Goal: Task Accomplishment & Management: Use online tool/utility

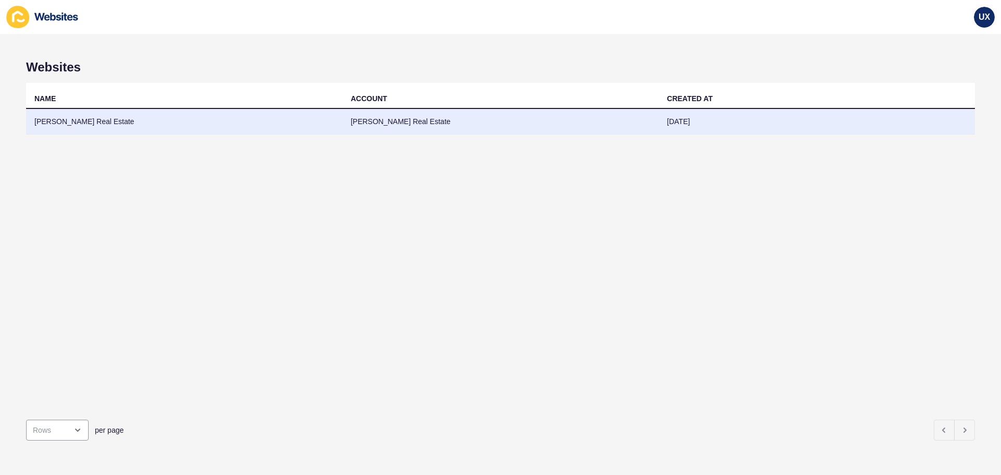
click at [381, 126] on td "[PERSON_NAME] Real Estate" at bounding box center [501, 122] width 316 height 26
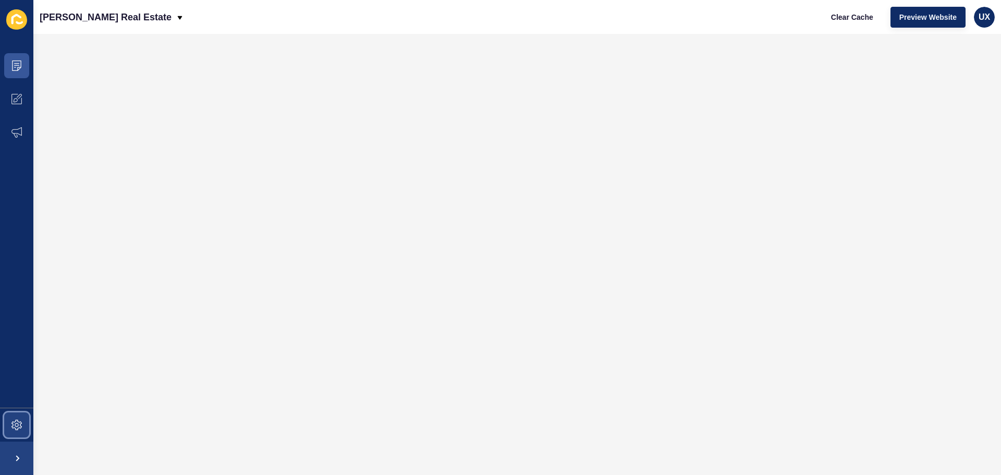
click at [2, 423] on span at bounding box center [16, 424] width 33 height 33
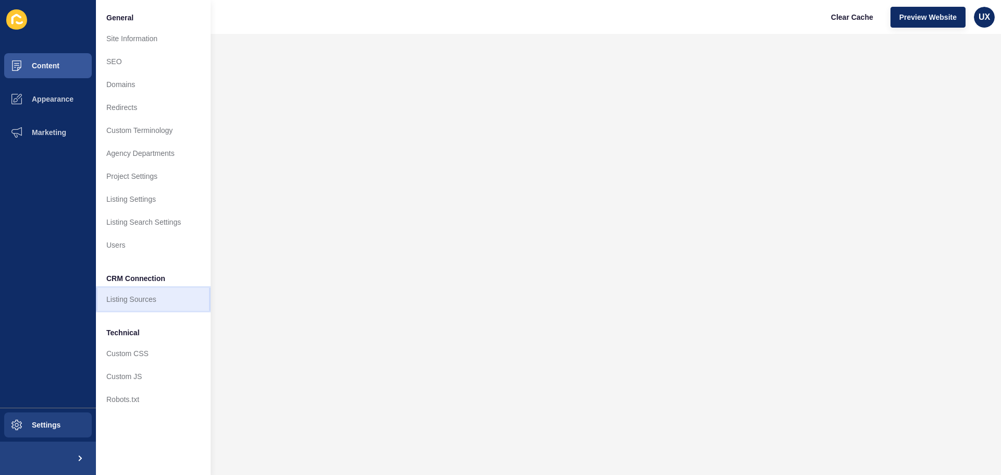
click at [136, 300] on link "Listing Sources" at bounding box center [153, 299] width 115 height 23
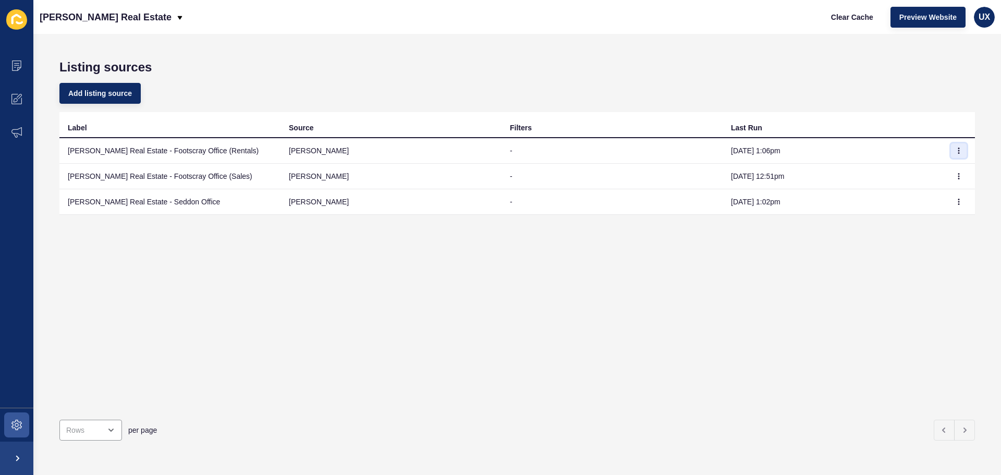
click at [956, 149] on icon "button" at bounding box center [959, 151] width 6 height 6
click at [921, 177] on link "Sync now" at bounding box center [922, 171] width 73 height 23
click at [956, 177] on icon "button" at bounding box center [959, 176] width 6 height 6
click at [946, 196] on link "Sync now" at bounding box center [922, 197] width 73 height 23
click at [955, 206] on button "button" at bounding box center [959, 201] width 16 height 15
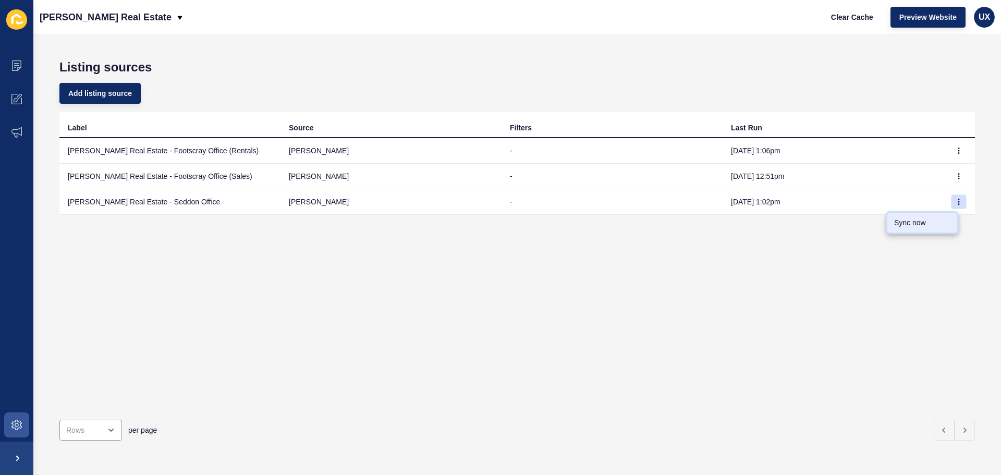
click at [946, 222] on link "Sync now" at bounding box center [922, 222] width 73 height 23
